Goal: Information Seeking & Learning: Check status

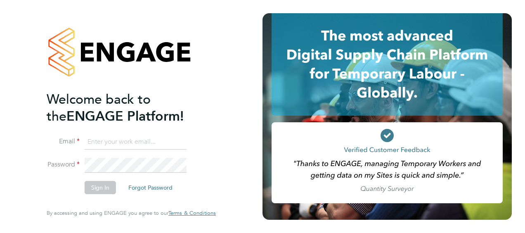
type input "kyriacos.savva@bgis.com"
click at [101, 185] on button "Sign In" at bounding box center [100, 187] width 31 height 13
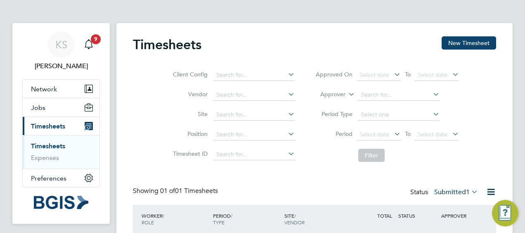
scroll to position [57, 0]
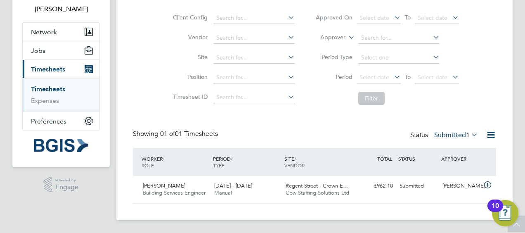
click at [148, 218] on div "Timesheets New Timesheet Client Config Vendor Site Position Timesheet ID Approv…" at bounding box center [314, 93] width 396 height 254
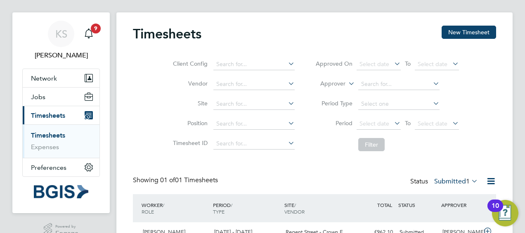
scroll to position [0, 0]
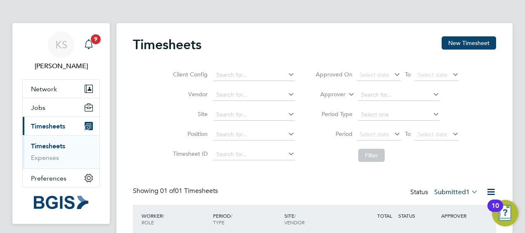
click at [85, 43] on icon "Main navigation" at bounding box center [89, 44] width 10 height 10
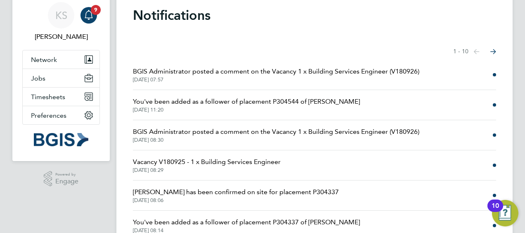
scroll to position [24, 0]
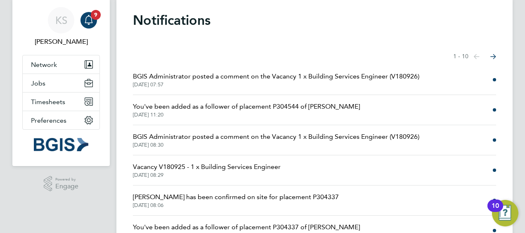
click at [216, 79] on span "BGIS Administrator posted a comment on the Vacancy 1 x Building Services Engine…" at bounding box center [276, 76] width 287 height 10
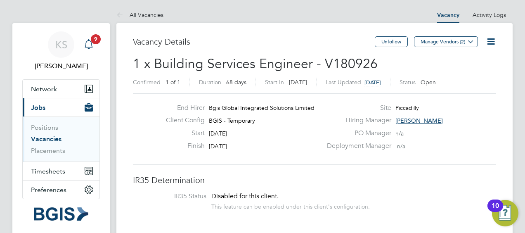
click at [94, 39] on span "9" at bounding box center [96, 39] width 10 height 10
